Goal: Find specific page/section: Find specific page/section

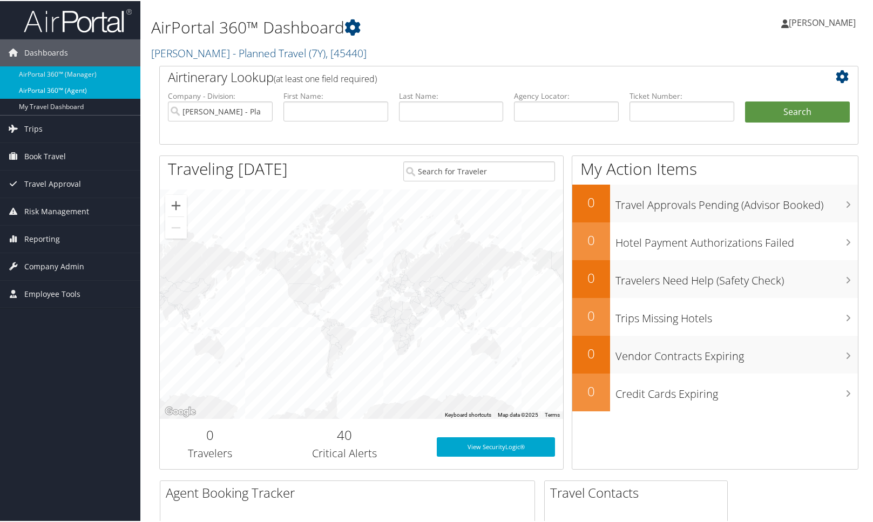
click at [38, 89] on link "AirPortal 360™ (Agent)" at bounding box center [70, 89] width 140 height 16
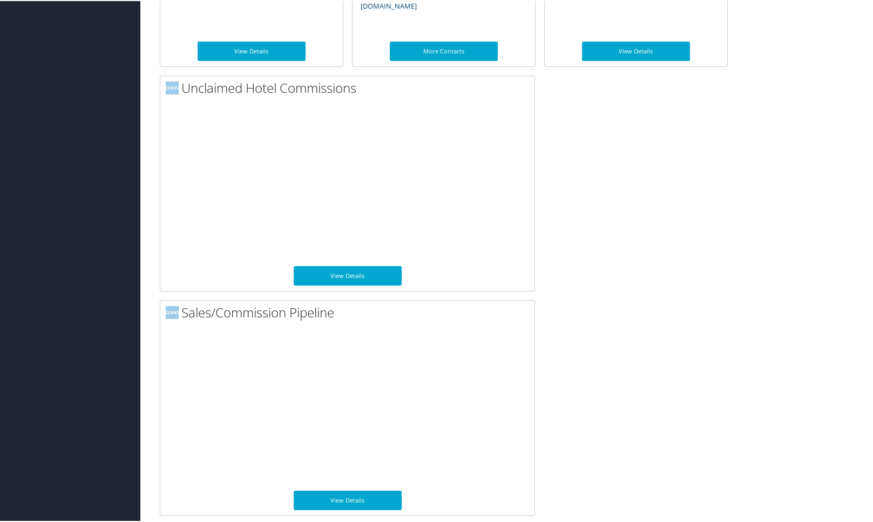
scroll to position [698, 0]
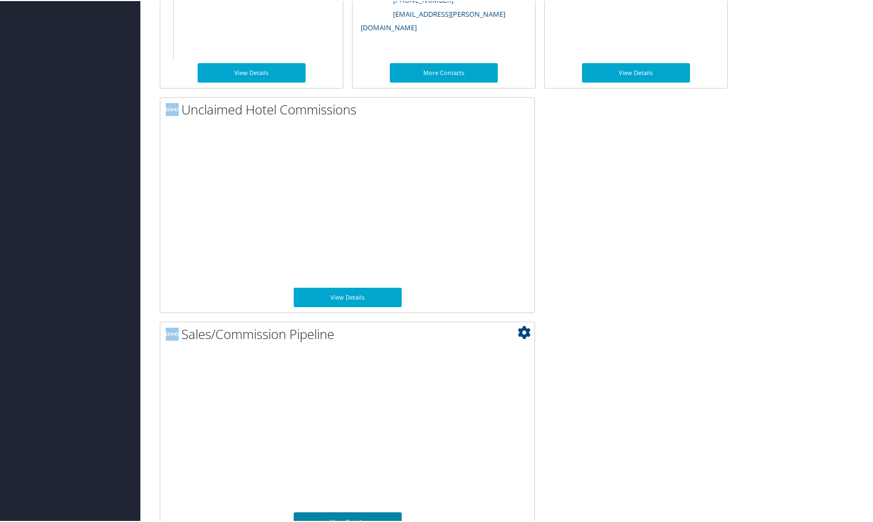
click at [356, 512] on link "View Details" at bounding box center [348, 520] width 108 height 19
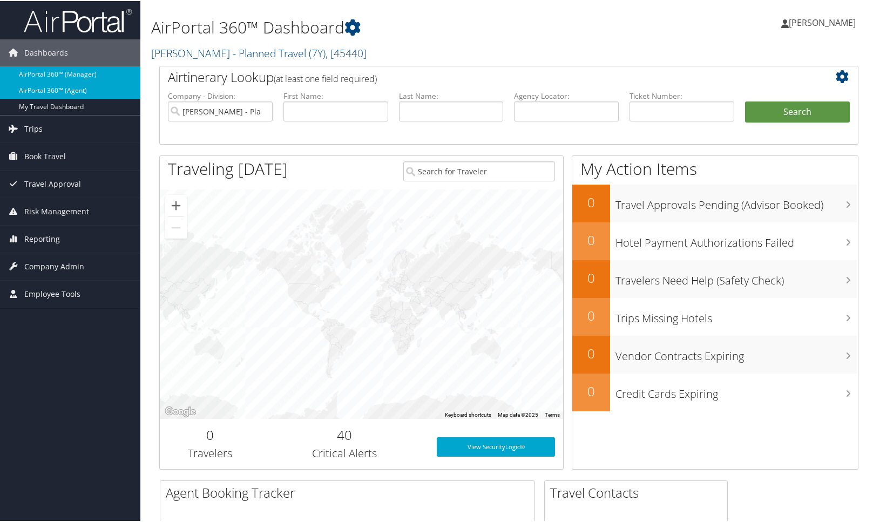
click at [96, 93] on link "AirPortal 360™ (Agent)" at bounding box center [70, 89] width 140 height 16
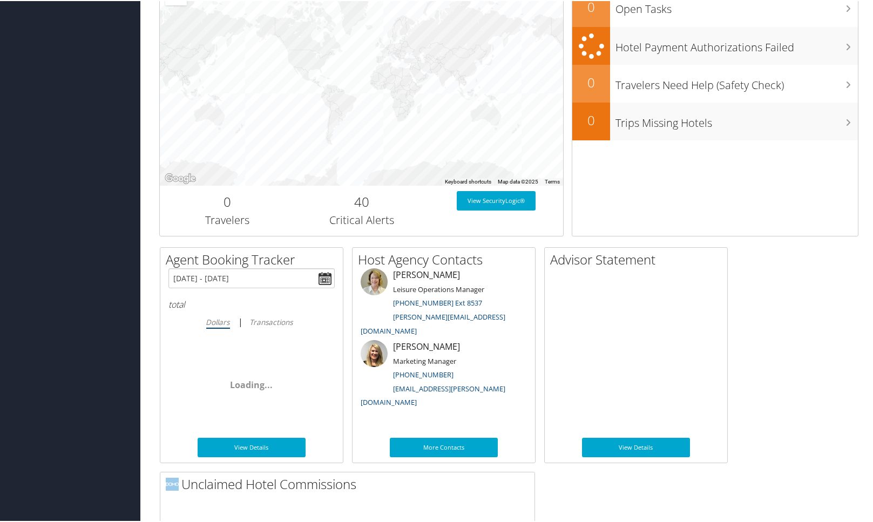
scroll to position [719, 0]
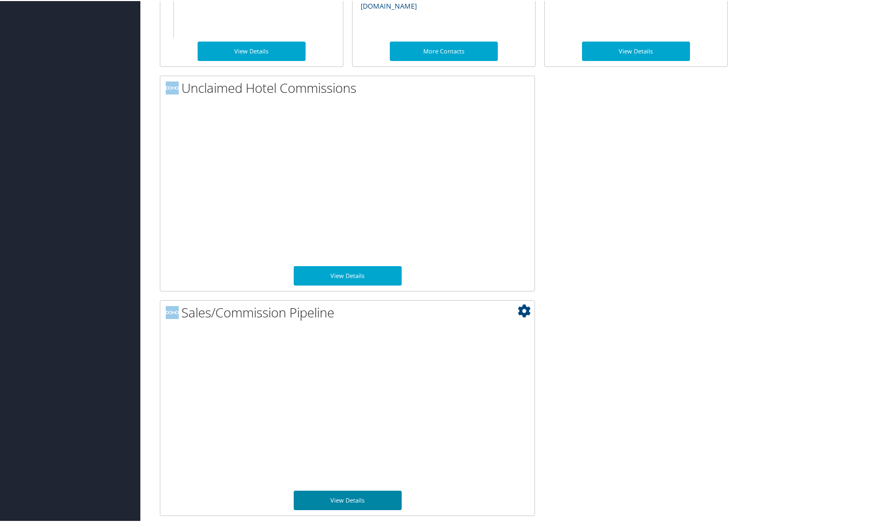
click at [367, 500] on link "View Details" at bounding box center [348, 499] width 108 height 19
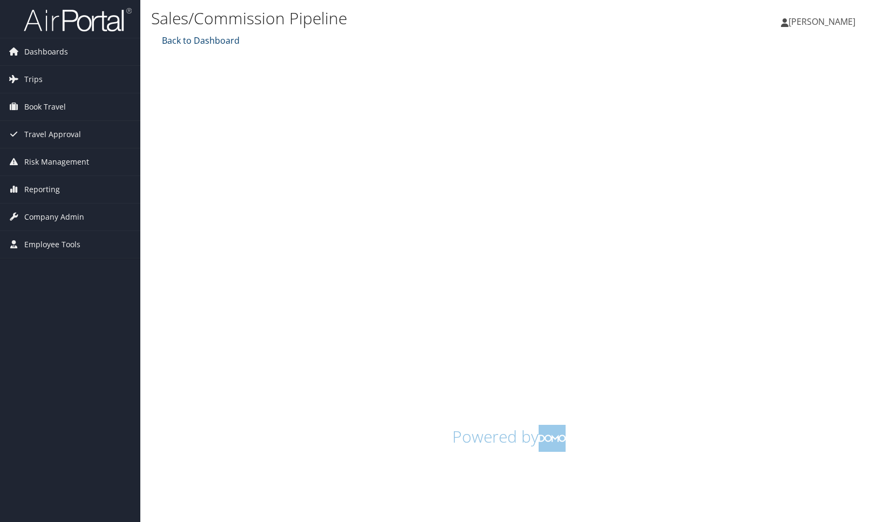
click at [214, 36] on link "Back to Dashboard" at bounding box center [199, 41] width 80 height 12
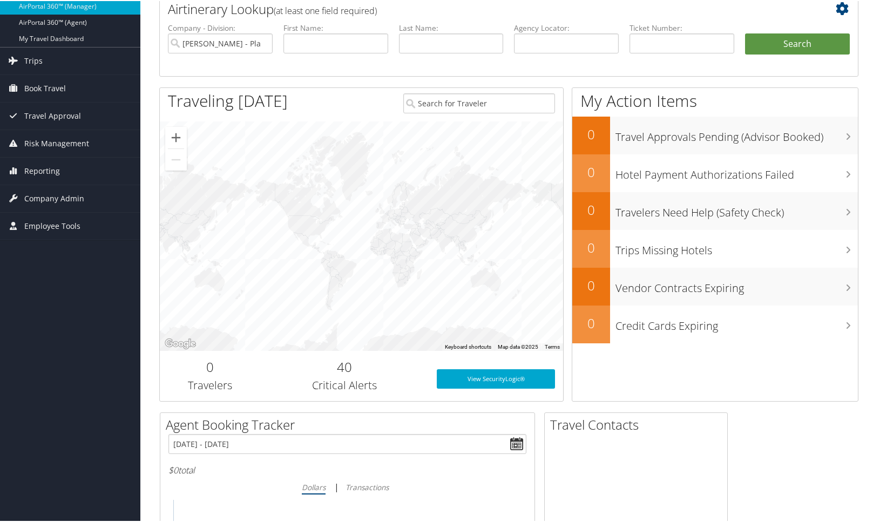
scroll to position [5, 0]
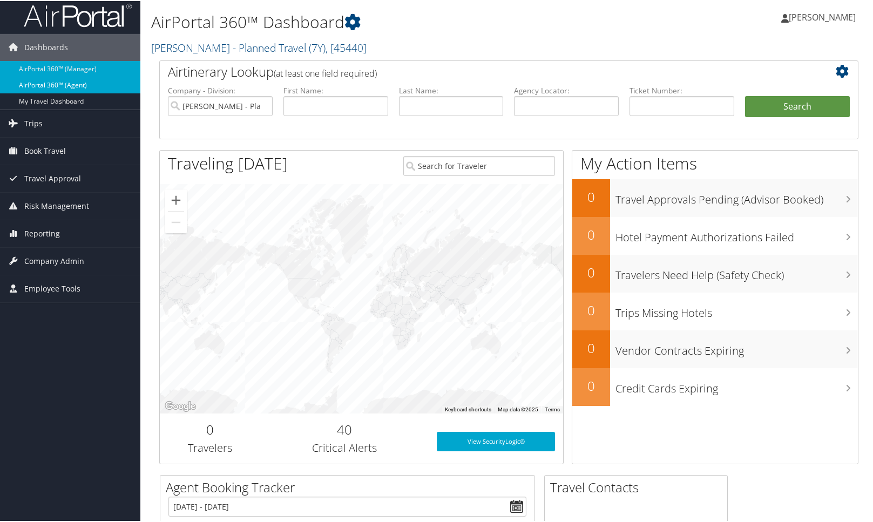
click at [80, 79] on link "AirPortal 360™ (Agent)" at bounding box center [70, 84] width 140 height 16
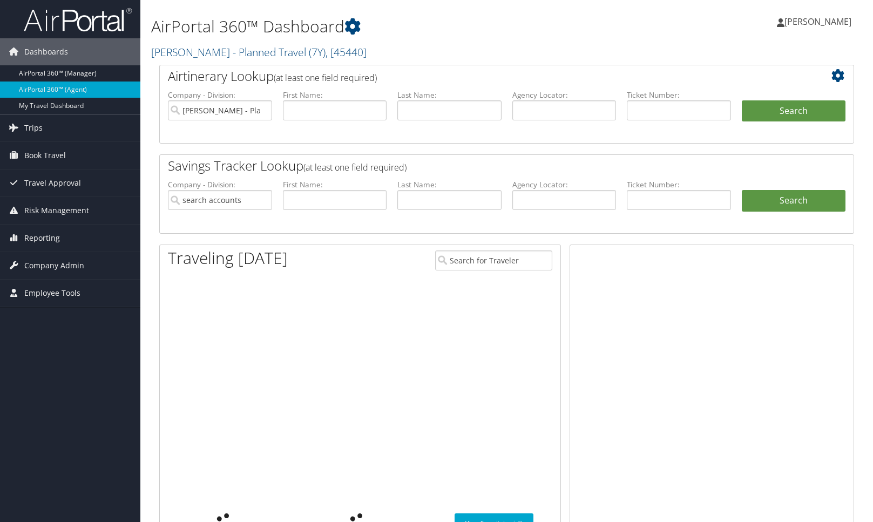
type input "[PERSON_NAME] - Planned Travel"
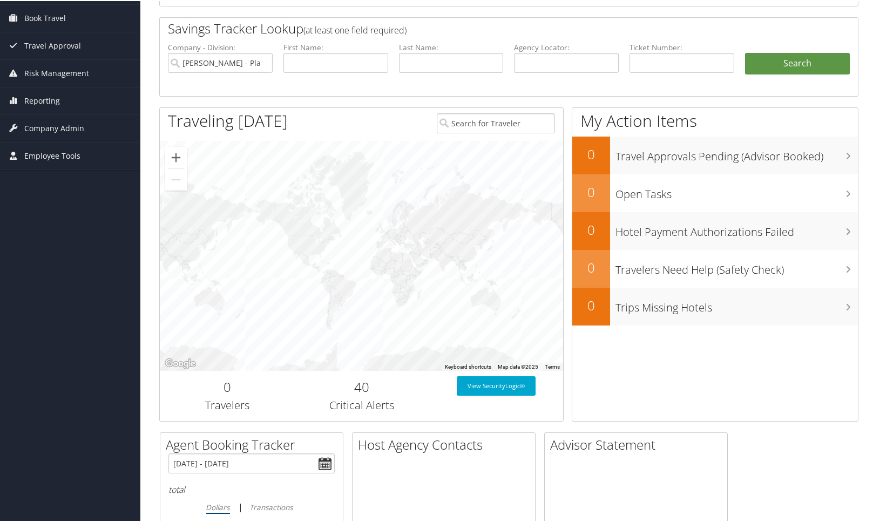
scroll to position [619, 0]
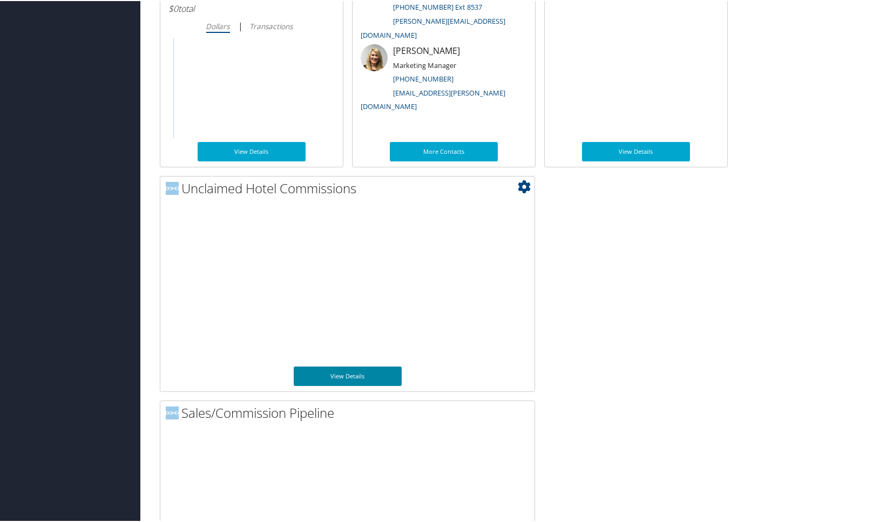
click at [344, 375] on link "View Details" at bounding box center [348, 374] width 108 height 19
